Goal: Check status: Verify the current state of an ongoing process or item

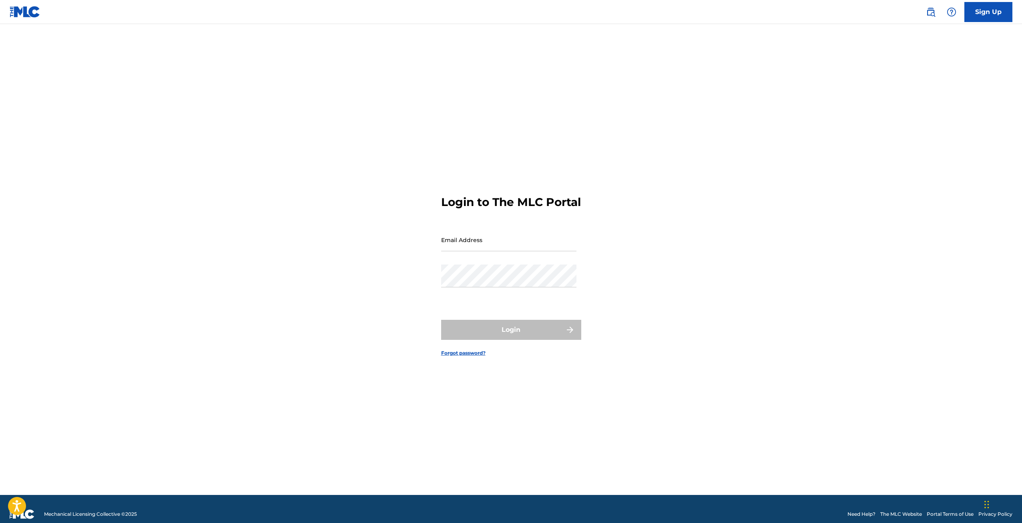
click at [476, 241] on input "Email Address" at bounding box center [508, 239] width 135 height 23
click at [503, 247] on input "Email Address" at bounding box center [508, 239] width 135 height 23
click at [481, 251] on input "Email Address" at bounding box center [508, 239] width 135 height 23
type input "[EMAIL_ADDRESS][DOMAIN_NAME]"
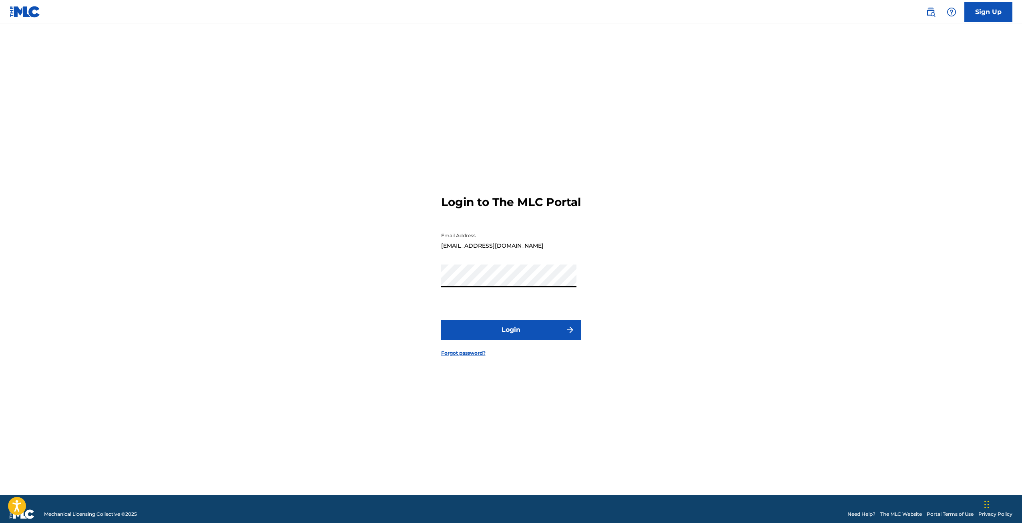
click at [492, 340] on button "Login" at bounding box center [511, 330] width 140 height 20
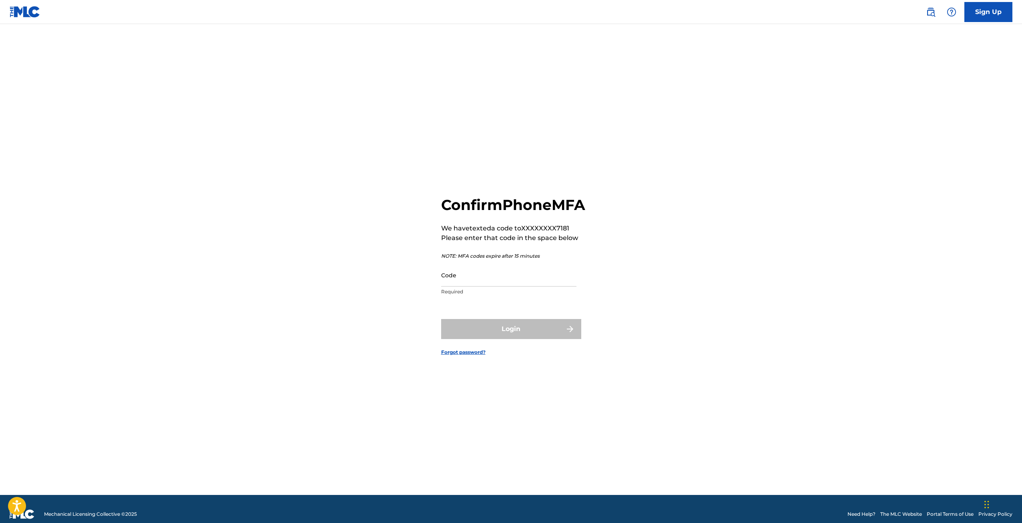
click at [500, 295] on p "Required" at bounding box center [508, 291] width 135 height 7
drag, startPoint x: 501, startPoint y: 291, endPoint x: 494, endPoint y: 296, distance: 8.3
click at [500, 286] on input "Code" at bounding box center [508, 274] width 135 height 23
type input "7"
type input "275518"
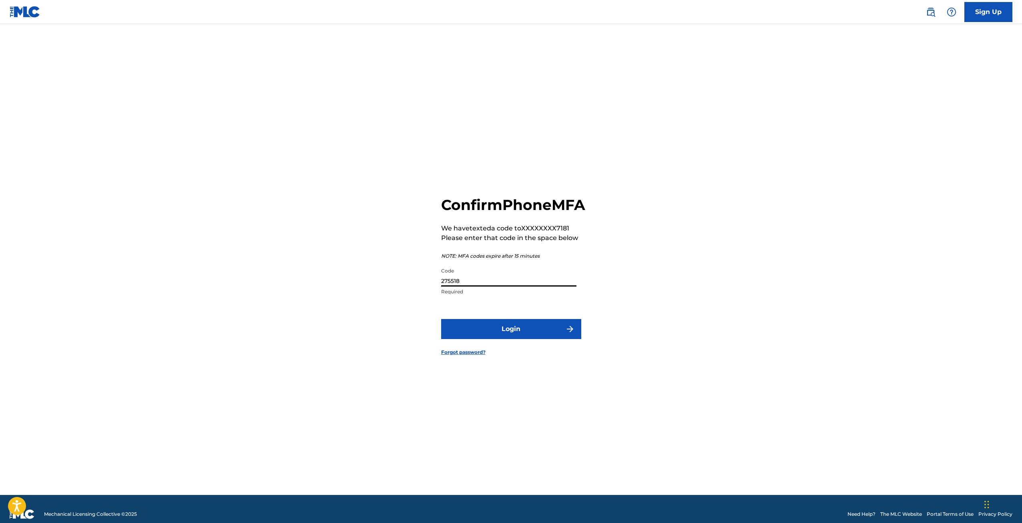
click at [479, 324] on form "Confirm Phone MFA We have texted a code to XXXXXXXX7181 Please enter that code …" at bounding box center [511, 269] width 140 height 450
click at [477, 329] on button "Login" at bounding box center [511, 329] width 140 height 20
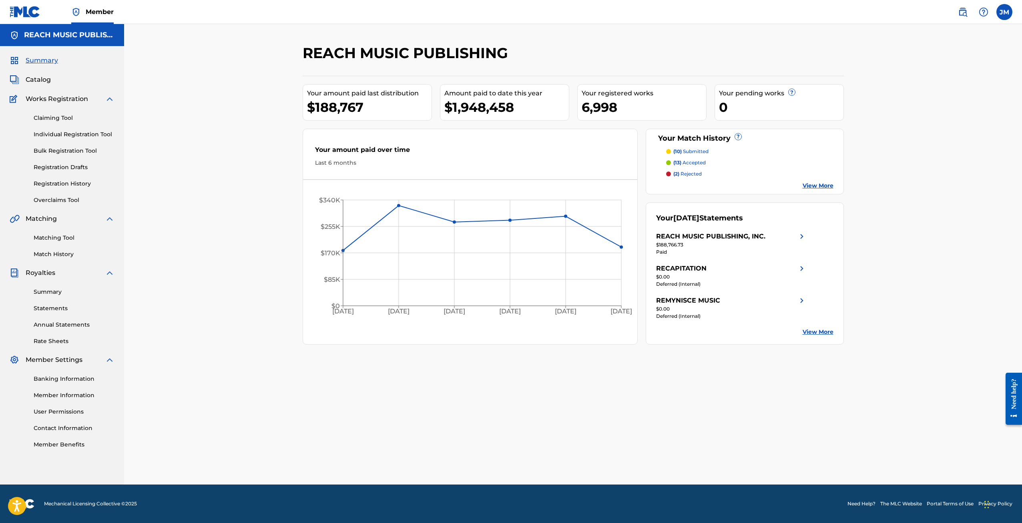
click at [603, 125] on div "Your amount paid last distribution $188,767 Amount paid to date this year $1,94…" at bounding box center [573, 210] width 541 height 269
click at [612, 111] on div "6,998" at bounding box center [644, 107] width 125 height 18
click at [53, 92] on div "Summary Catalog Works Registration Claiming Tool Individual Registration Tool B…" at bounding box center [62, 252] width 124 height 412
click at [40, 78] on span "Catalog" at bounding box center [38, 80] width 25 height 10
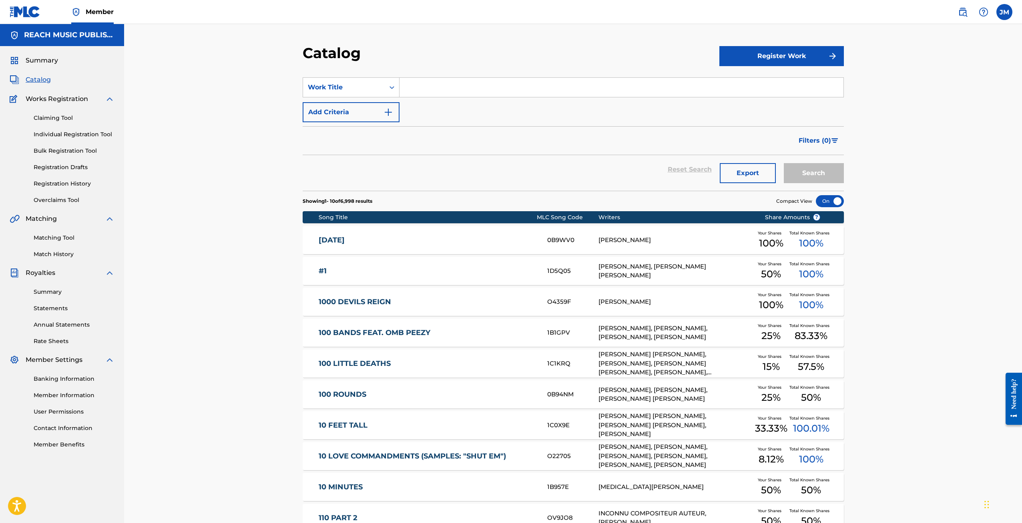
click at [54, 179] on div "Claiming Tool Individual Registration Tool Bulk Registration Tool Registration …" at bounding box center [62, 154] width 105 height 101
click at [54, 188] on div "Claiming Tool Individual Registration Tool Bulk Registration Tool Registration …" at bounding box center [62, 154] width 105 height 101
click at [74, 186] on link "Registration History" at bounding box center [74, 183] width 81 height 8
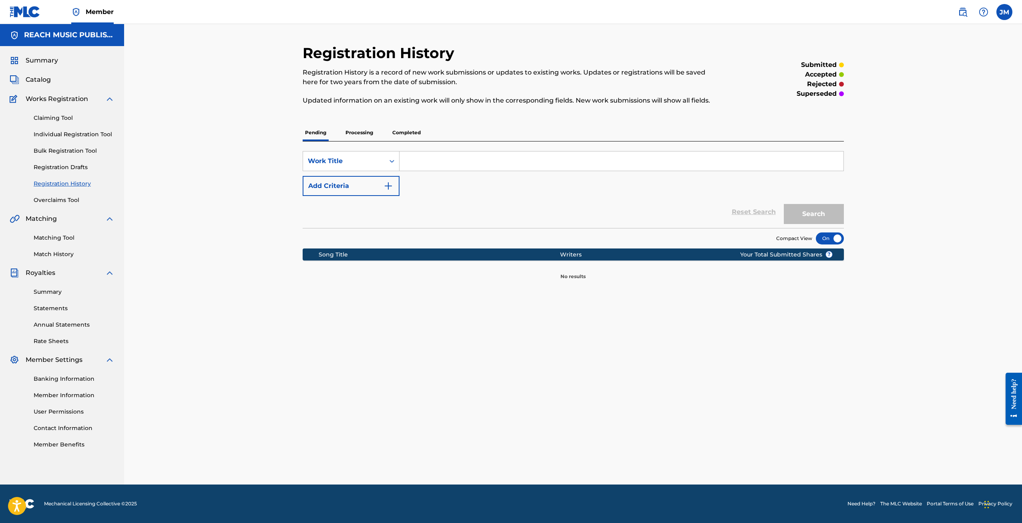
drag, startPoint x: 380, startPoint y: 139, endPoint x: 364, endPoint y: 134, distance: 17.7
click at [378, 139] on div "Pending Processing Completed" at bounding box center [573, 132] width 541 height 17
click at [364, 134] on p "Processing" at bounding box center [359, 132] width 32 height 17
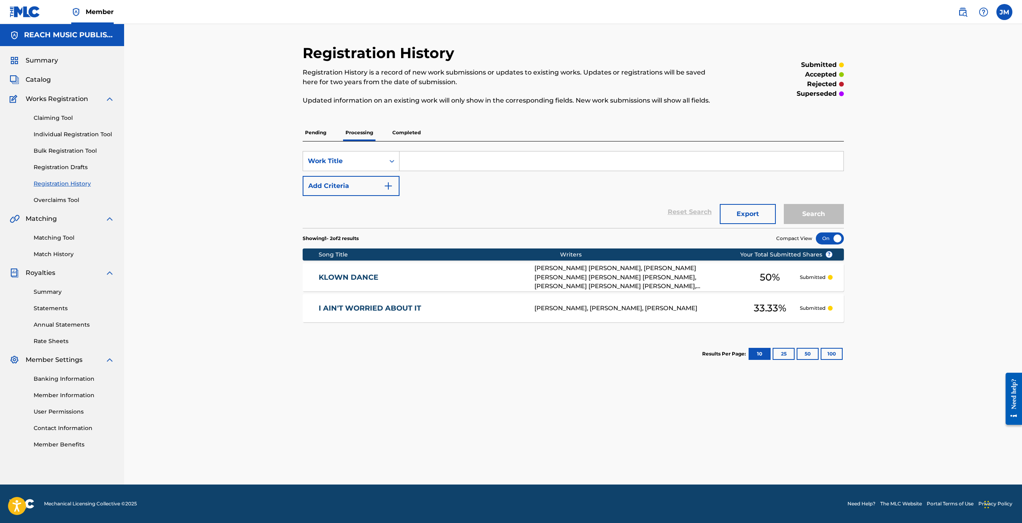
click at [531, 159] on input "Search Form" at bounding box center [622, 160] width 444 height 19
click at [600, 206] on div "Reset Search Export Search" at bounding box center [573, 212] width 541 height 32
click at [599, 206] on div "Reset Search Export Search" at bounding box center [573, 212] width 541 height 32
click at [599, 207] on div "Reset Search Export Search" at bounding box center [573, 212] width 541 height 32
click at [601, 208] on div "Reset Search Export Search" at bounding box center [573, 212] width 541 height 32
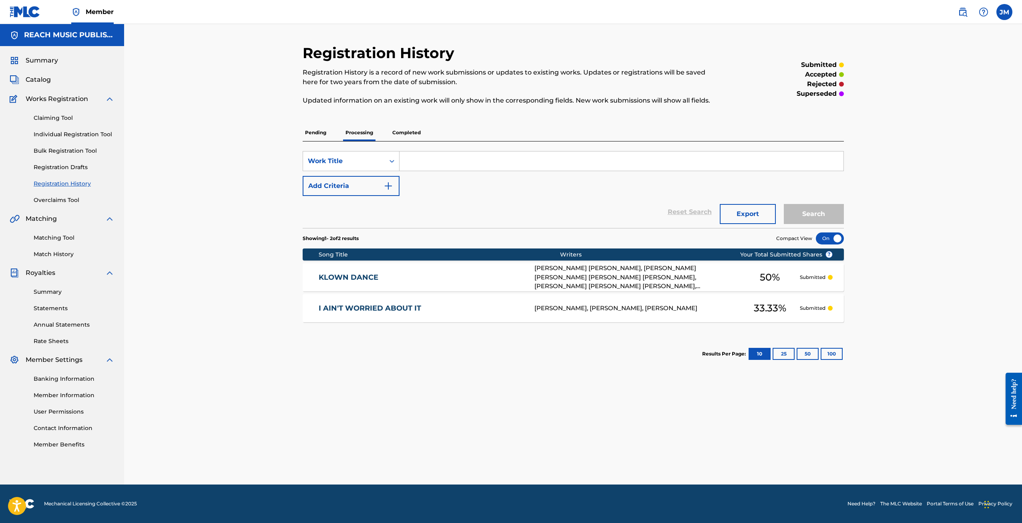
click at [601, 208] on div "Reset Search Export Search" at bounding box center [573, 212] width 541 height 32
click at [601, 209] on div "Reset Search Export Search" at bounding box center [573, 212] width 541 height 32
click at [421, 128] on p "Completed" at bounding box center [406, 132] width 33 height 17
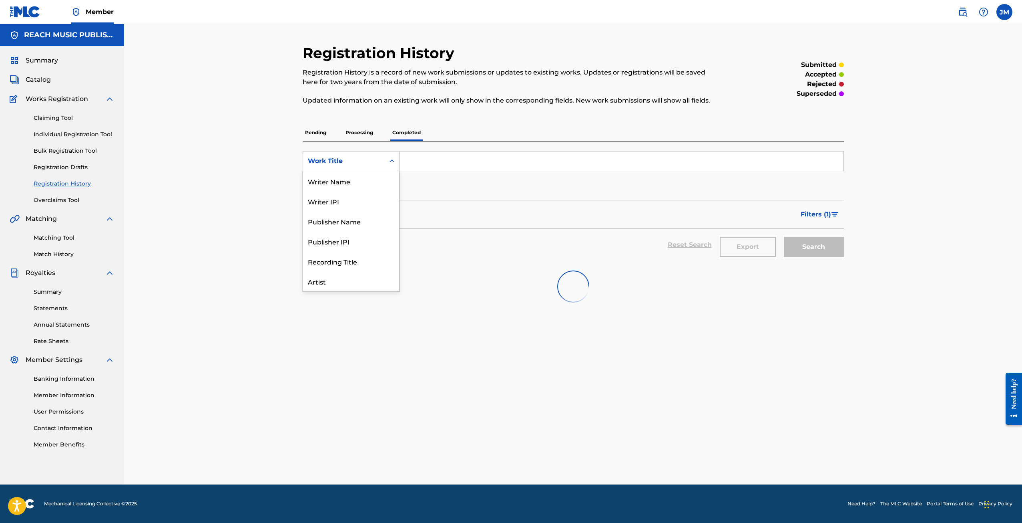
click at [379, 153] on div "Work Title" at bounding box center [351, 161] width 97 height 20
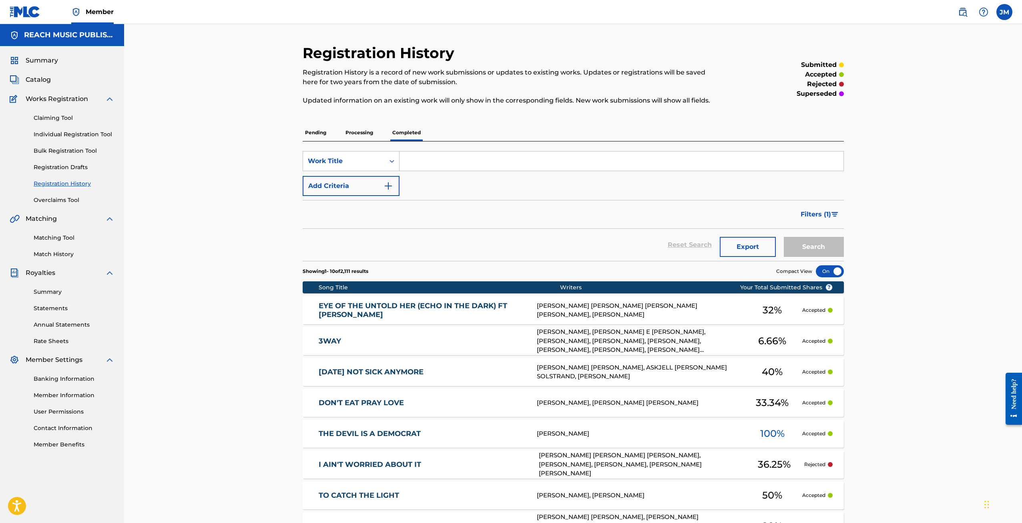
click at [420, 159] on input "Search Form" at bounding box center [622, 160] width 444 height 19
drag, startPoint x: 420, startPoint y: 159, endPoint x: 465, endPoint y: 149, distance: 45.6
click at [421, 159] on input "Search Form" at bounding box center [622, 160] width 444 height 19
type input "this town"
click at [784, 237] on button "Search" at bounding box center [814, 247] width 60 height 20
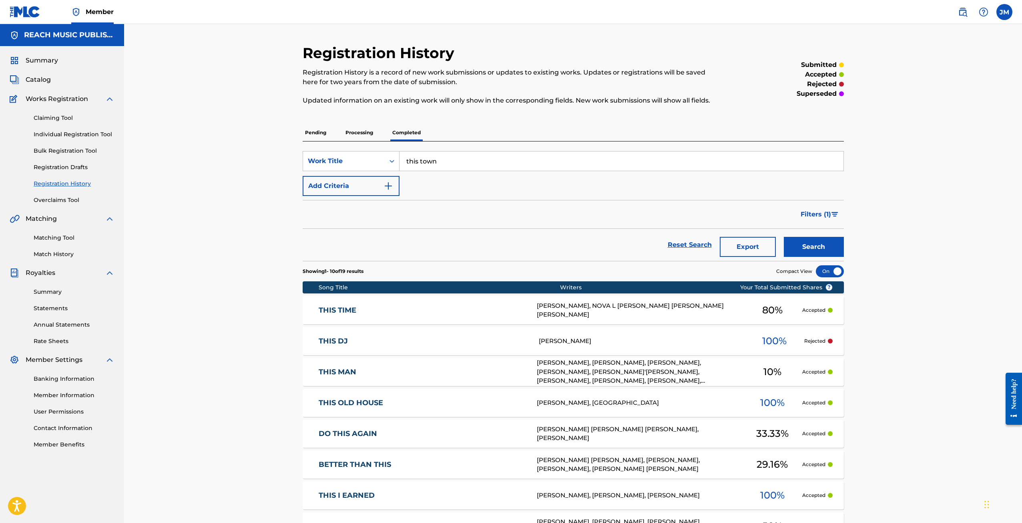
click at [56, 77] on div "Catalog" at bounding box center [62, 80] width 105 height 10
click at [52, 77] on div "Catalog" at bounding box center [62, 80] width 105 height 10
click at [46, 78] on span "Catalog" at bounding box center [38, 80] width 25 height 10
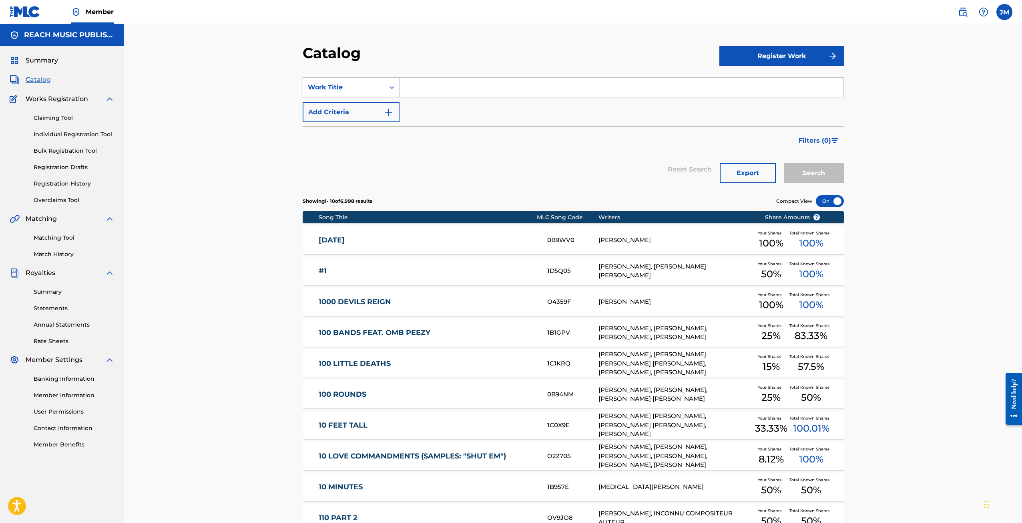
click at [436, 93] on input "Search Form" at bounding box center [622, 87] width 444 height 19
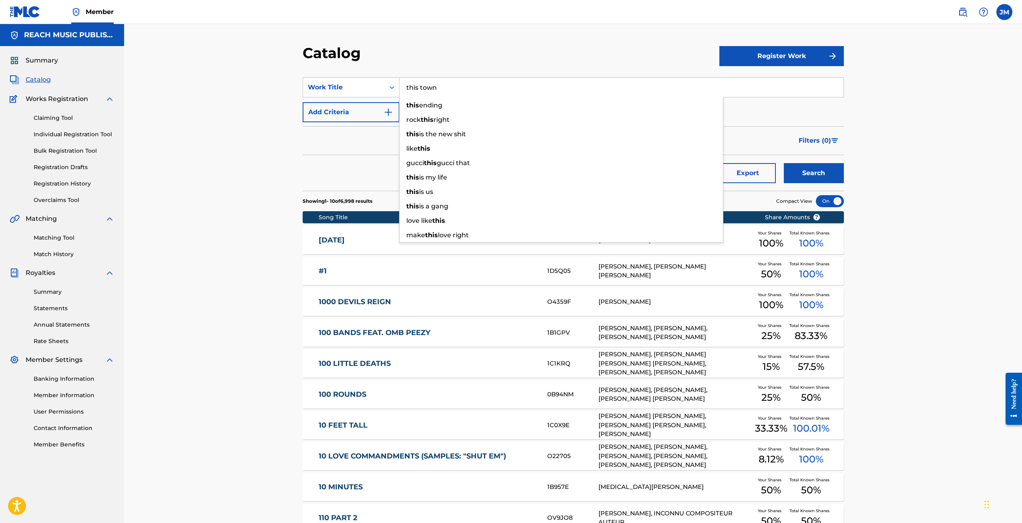
type input "this town"
click at [784, 163] on button "Search" at bounding box center [814, 173] width 60 height 20
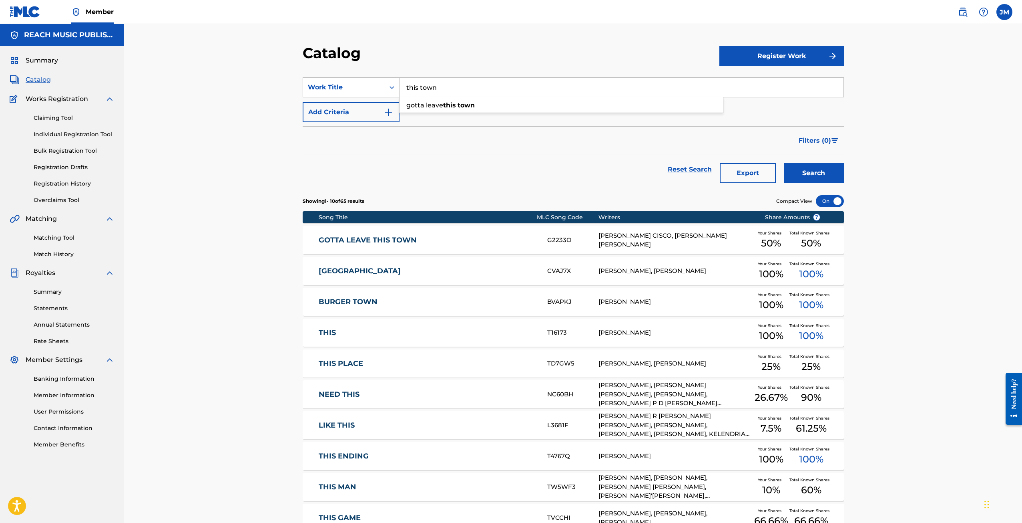
click at [482, 2] on nav "Member JM [PERSON_NAME] [EMAIL_ADDRESS][DOMAIN_NAME] Notification Preferences P…" at bounding box center [511, 12] width 1022 height 24
